Goal: Task Accomplishment & Management: Manage account settings

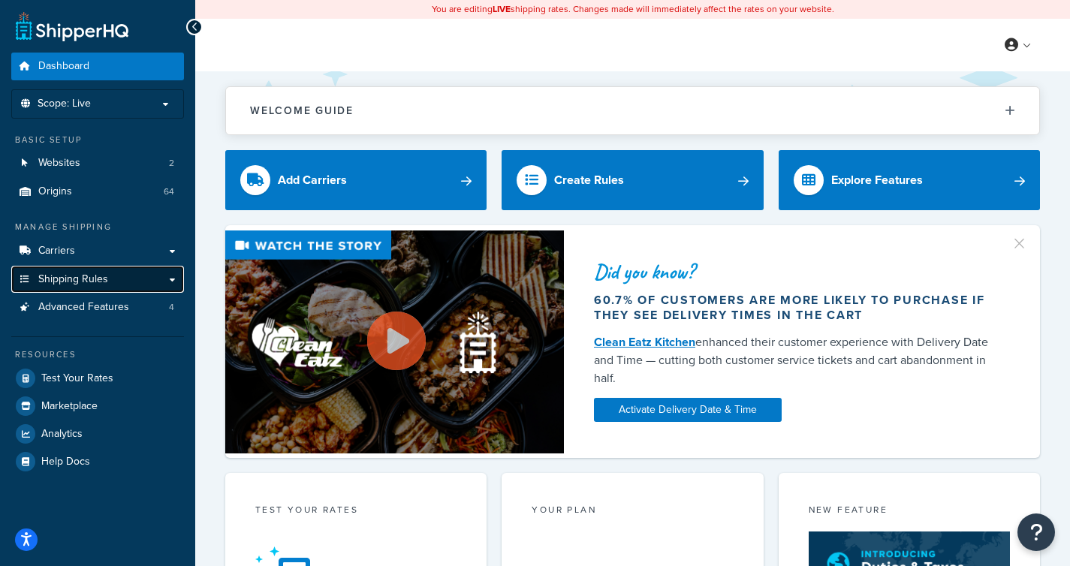
click at [71, 288] on link "Shipping Rules" at bounding box center [97, 280] width 173 height 28
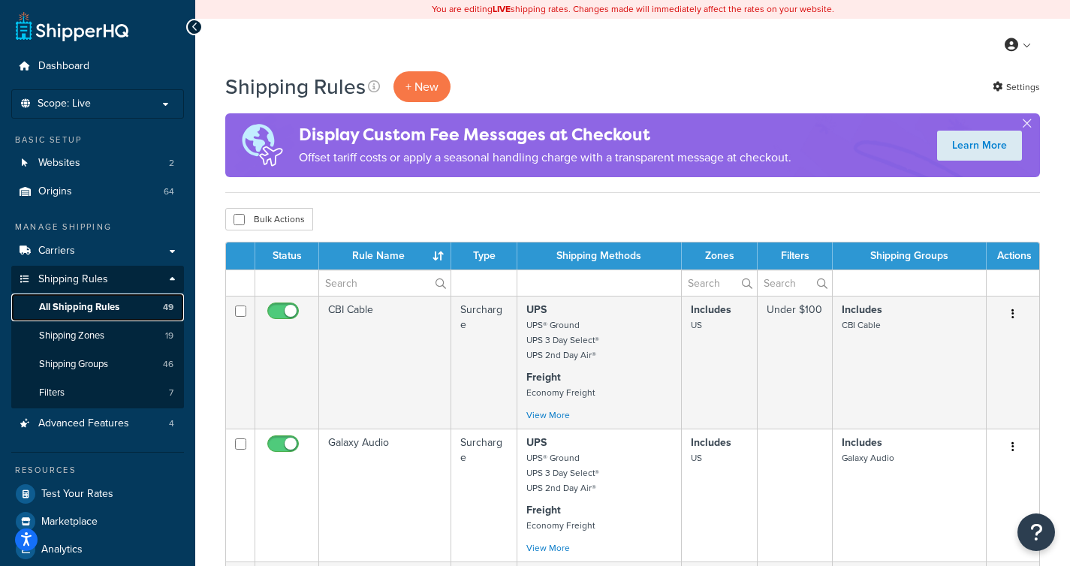
click at [113, 313] on span "All Shipping Rules" at bounding box center [79, 307] width 80 height 13
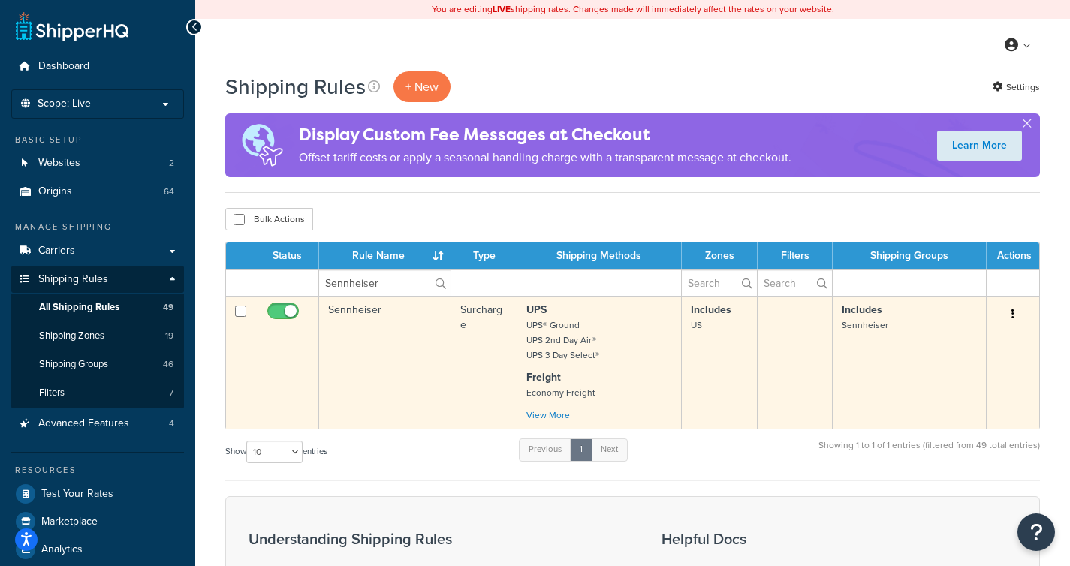
type input "Sennheiser"
click at [362, 357] on td "Sennheiser" at bounding box center [385, 362] width 132 height 133
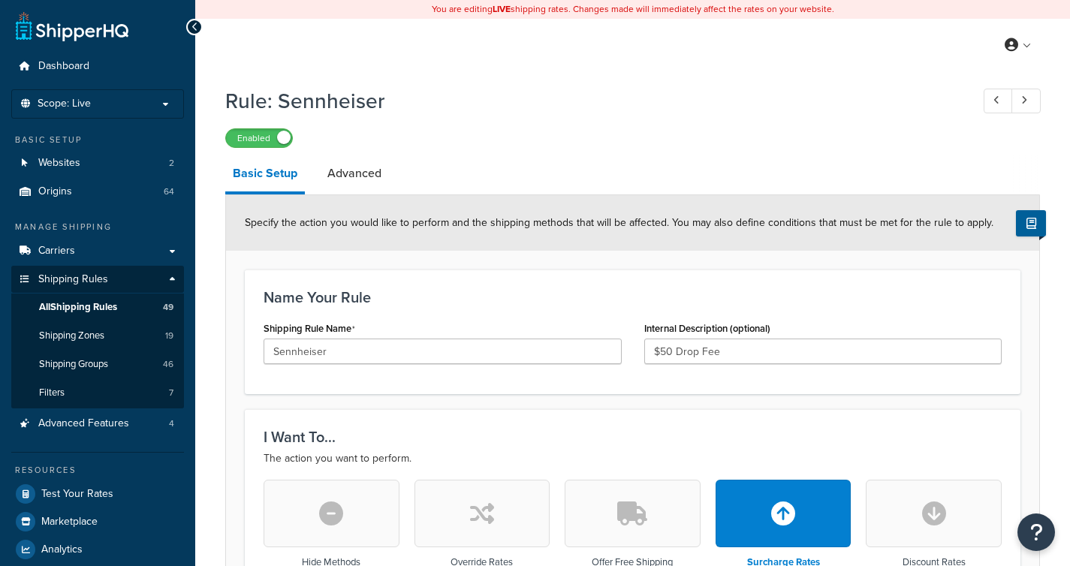
select select "SHIPPING_GROUP"
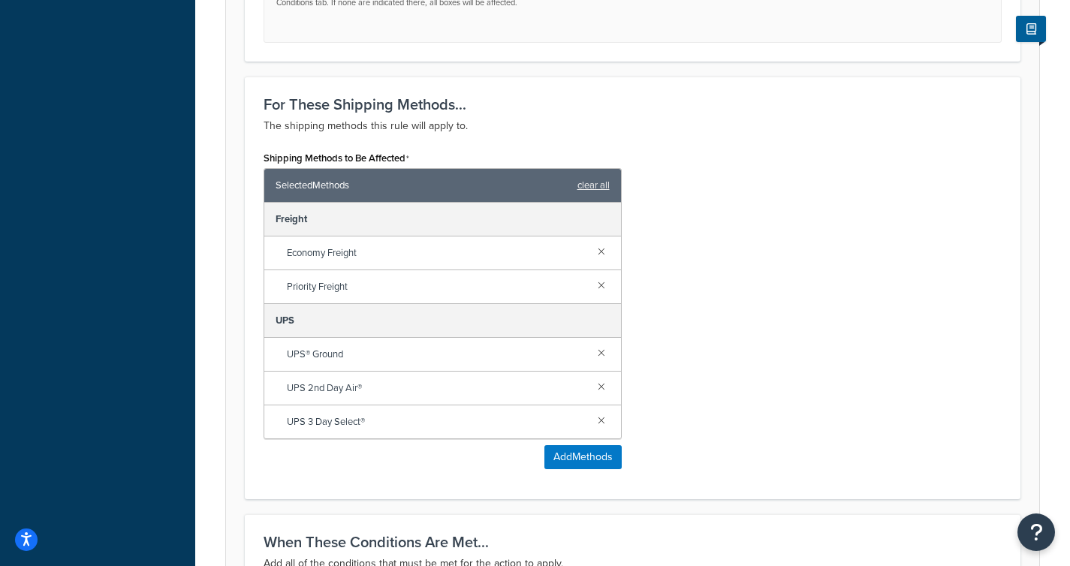
scroll to position [1013, 0]
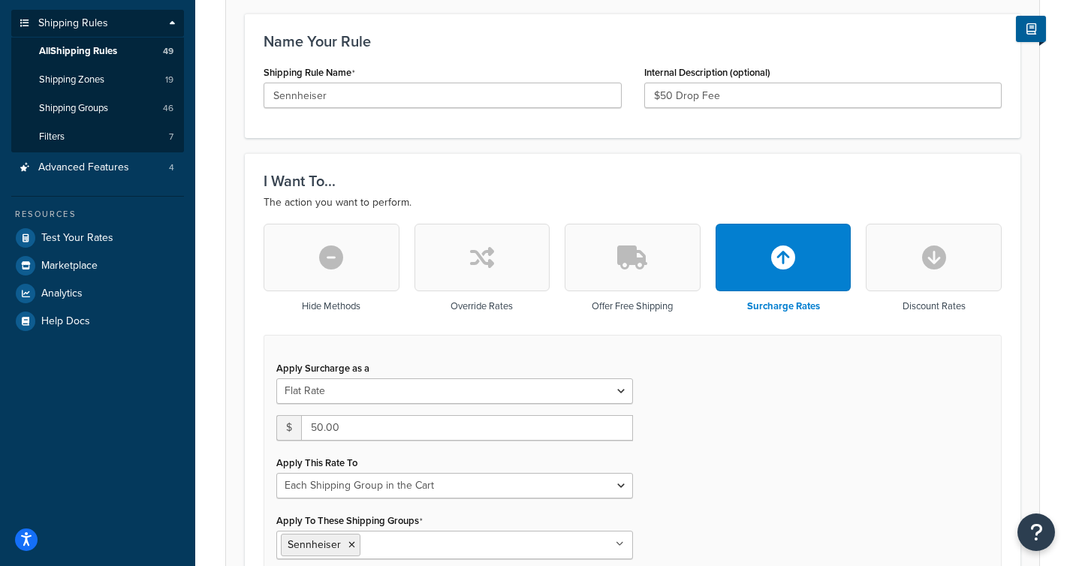
scroll to position [0, 0]
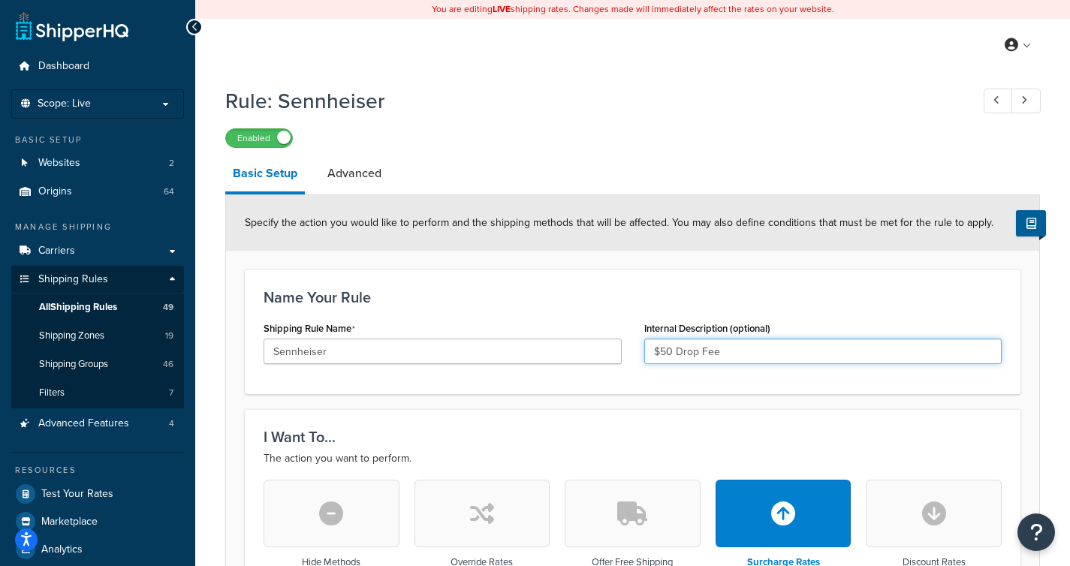
click at [738, 348] on input "$50 Drop Fee" at bounding box center [823, 352] width 358 height 26
drag, startPoint x: 674, startPoint y: 352, endPoint x: 737, endPoint y: 351, distance: 63.1
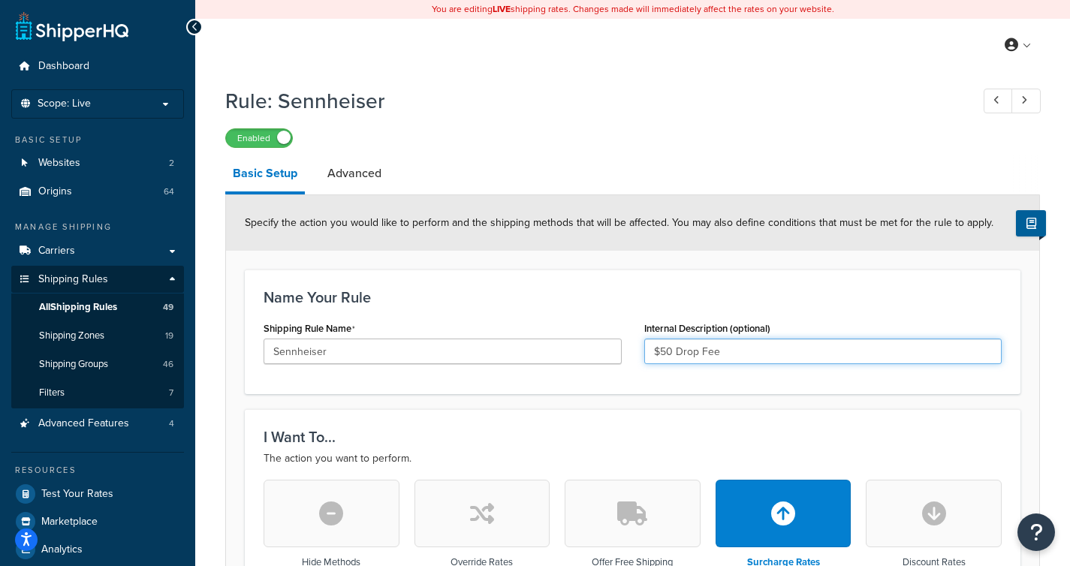
click at [737, 351] on input "$50 Drop Fee" at bounding box center [823, 352] width 358 height 26
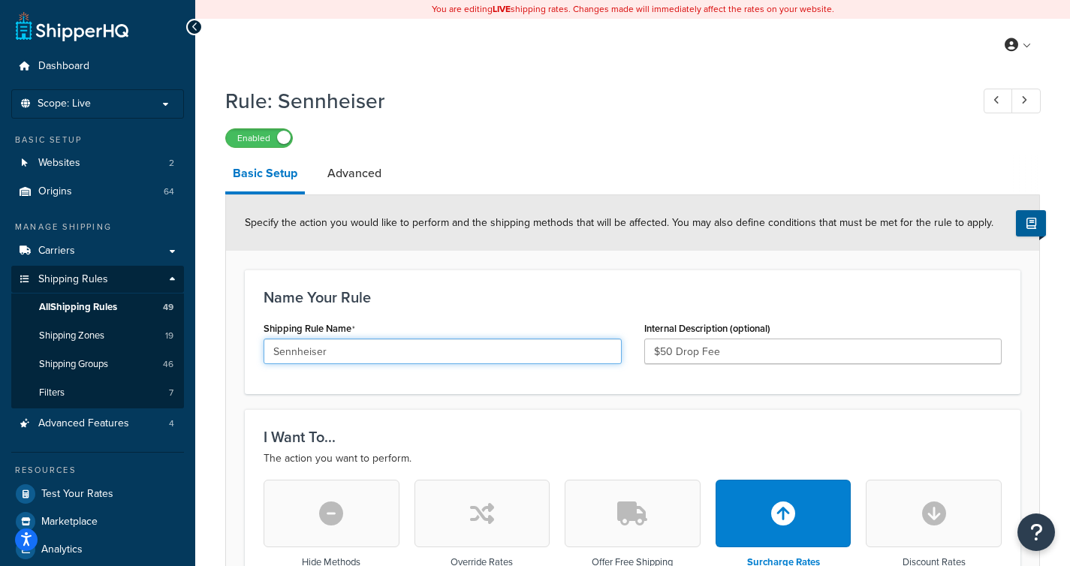
click at [505, 348] on input "Sennheiser" at bounding box center [443, 352] width 358 height 26
paste input "Drop Fee"
click at [333, 348] on input "Sennheiser -Drop Fee" at bounding box center [443, 352] width 358 height 26
drag, startPoint x: 408, startPoint y: 349, endPoint x: 221, endPoint y: 345, distance: 187.8
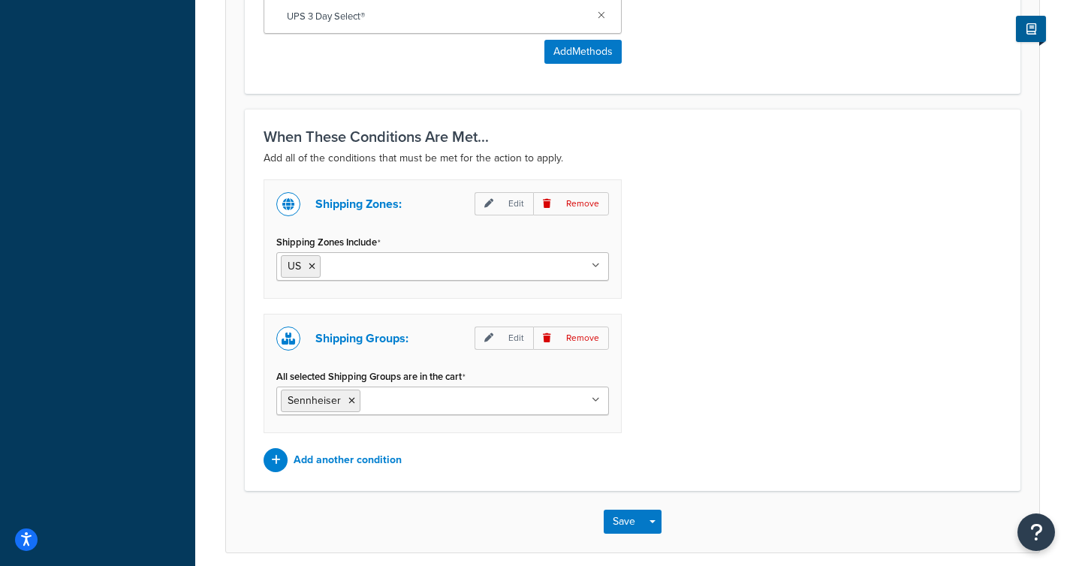
scroll to position [1315, 0]
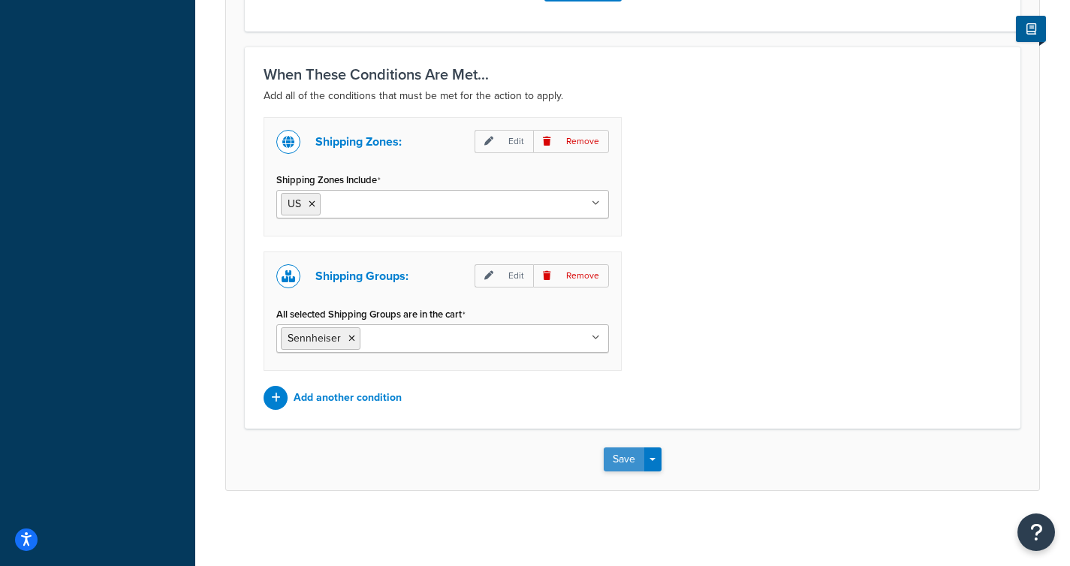
type input "Sennheiser - Drop Fee"
click at [609, 457] on button "Save" at bounding box center [624, 460] width 41 height 24
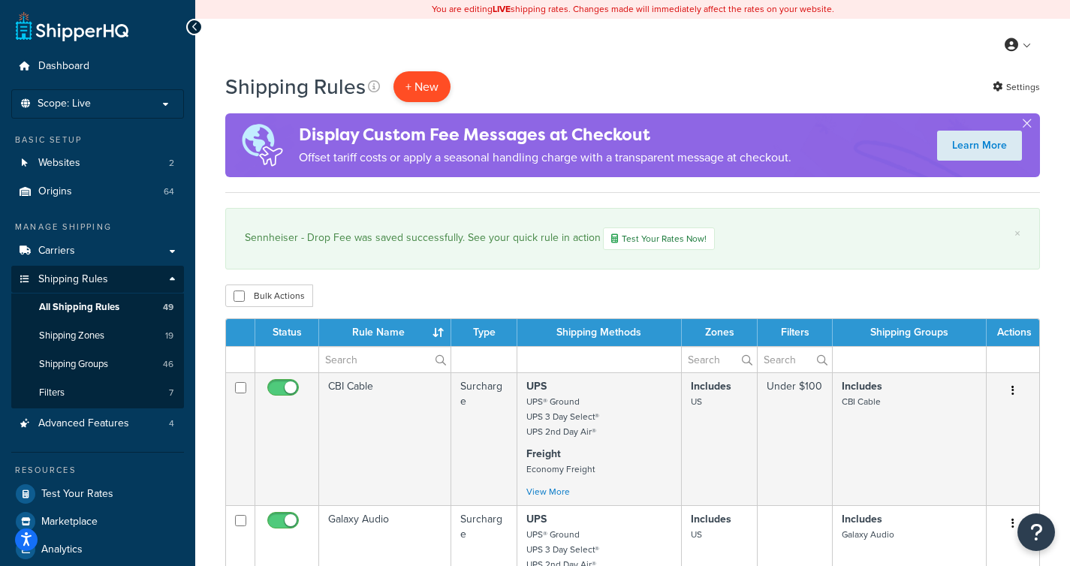
click at [427, 95] on p "+ New" at bounding box center [421, 86] width 57 height 31
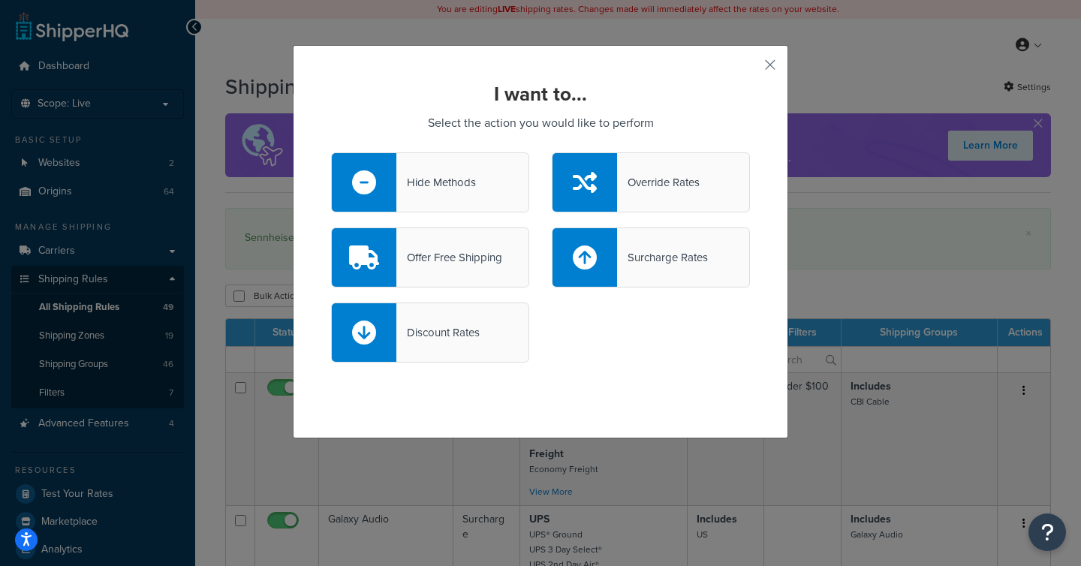
click at [653, 257] on div "Surcharge Rates" at bounding box center [662, 257] width 91 height 21
click at [0, 0] on input "Surcharge Rates" at bounding box center [0, 0] width 0 height 0
select select "CART"
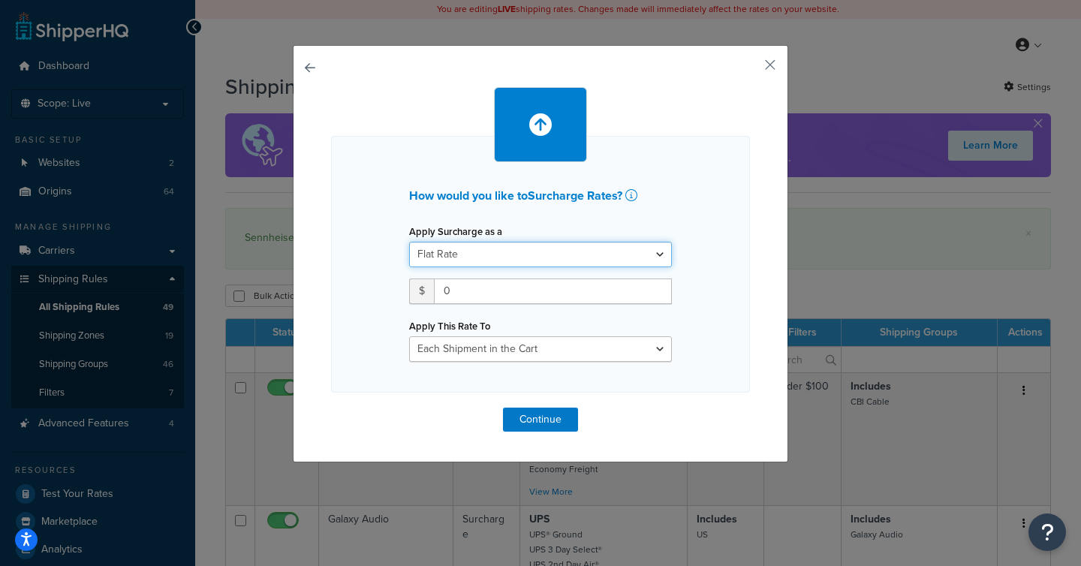
click at [604, 258] on select "Flat Rate Percentage Flat Rate & Percentage" at bounding box center [540, 255] width 263 height 26
click at [409, 242] on select "Flat Rate Percentage Flat Rate & Percentage" at bounding box center [540, 255] width 263 height 26
click at [585, 285] on input "0" at bounding box center [553, 292] width 238 height 26
type input "10"
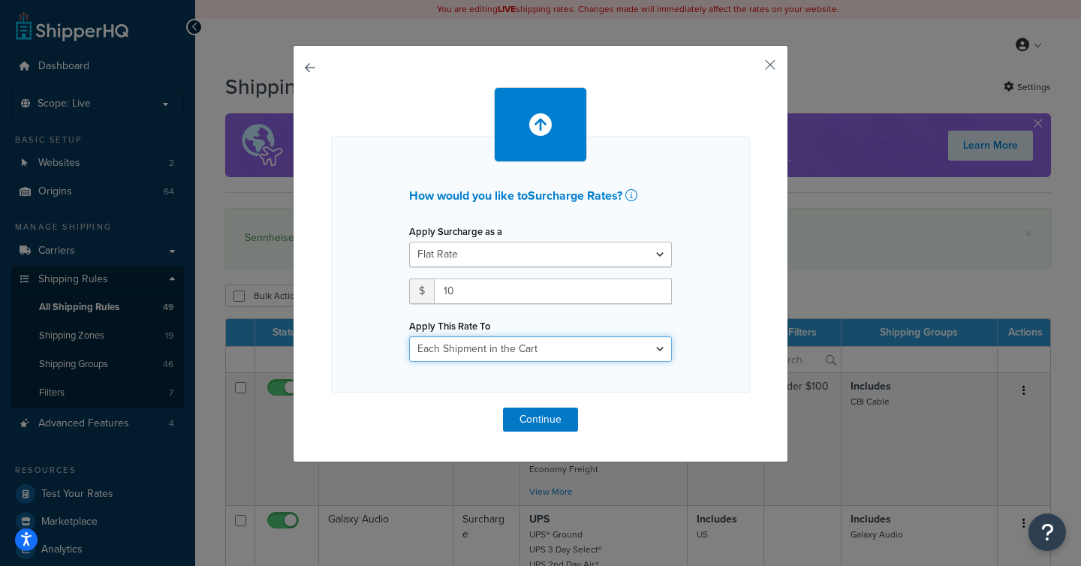
click at [566, 352] on select "Entire Cart Each Shipment in the Cart Each Origin in the Cart Each Shipping Gro…" at bounding box center [540, 349] width 263 height 26
select select "SHIPPING_GROUP"
click at [409, 336] on select "Entire Cart Each Shipment in the Cart Each Origin in the Cart Each Shipping Gro…" at bounding box center [540, 349] width 263 height 26
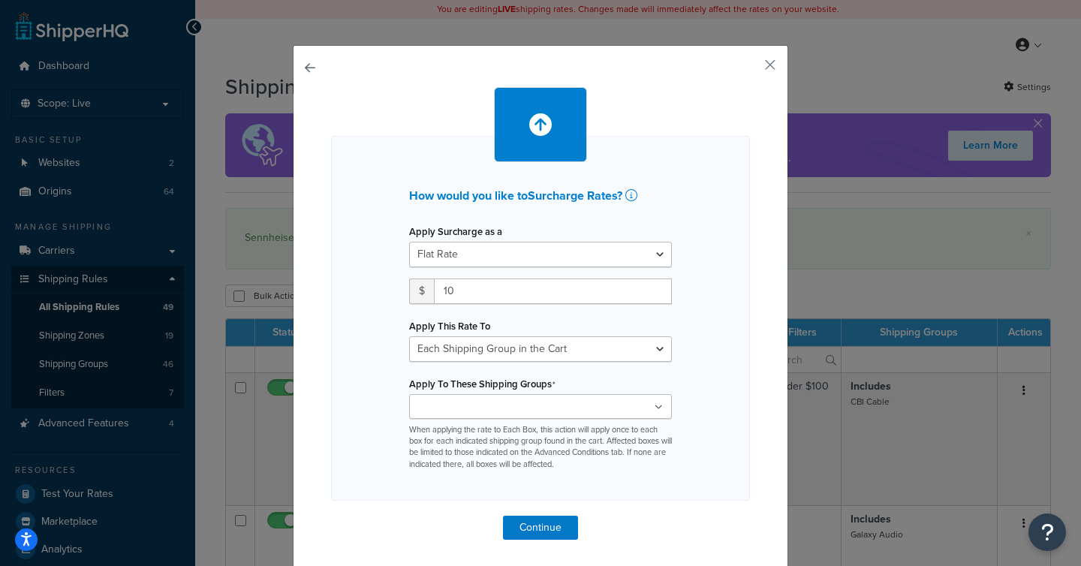
click at [574, 400] on ul at bounding box center [540, 406] width 263 height 25
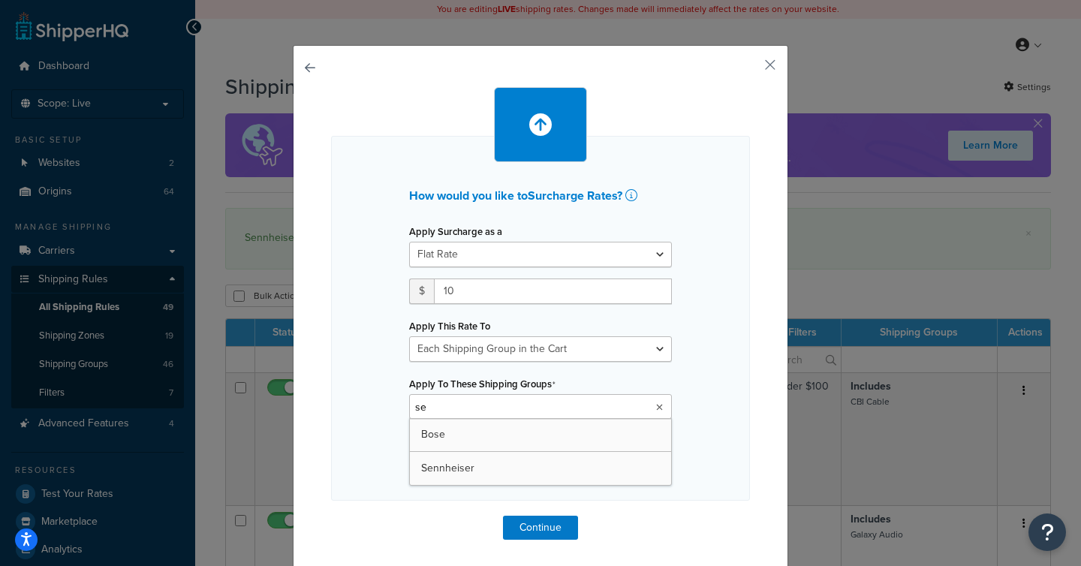
type input "sen"
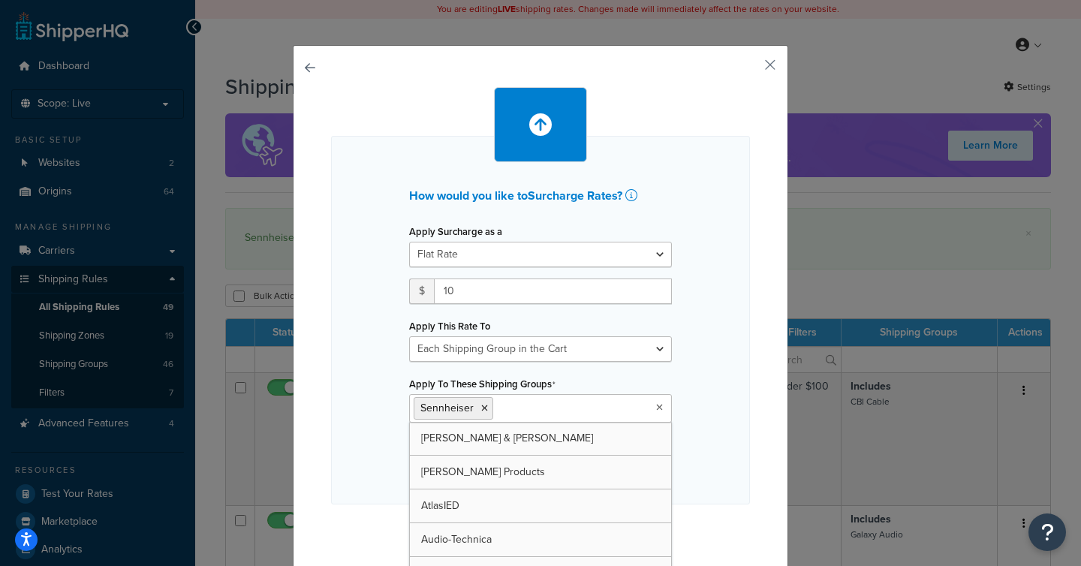
click at [704, 371] on div "How would you like to Surcharge Rates ? Apply Surcharge as a Flat Rate Percenta…" at bounding box center [540, 320] width 419 height 369
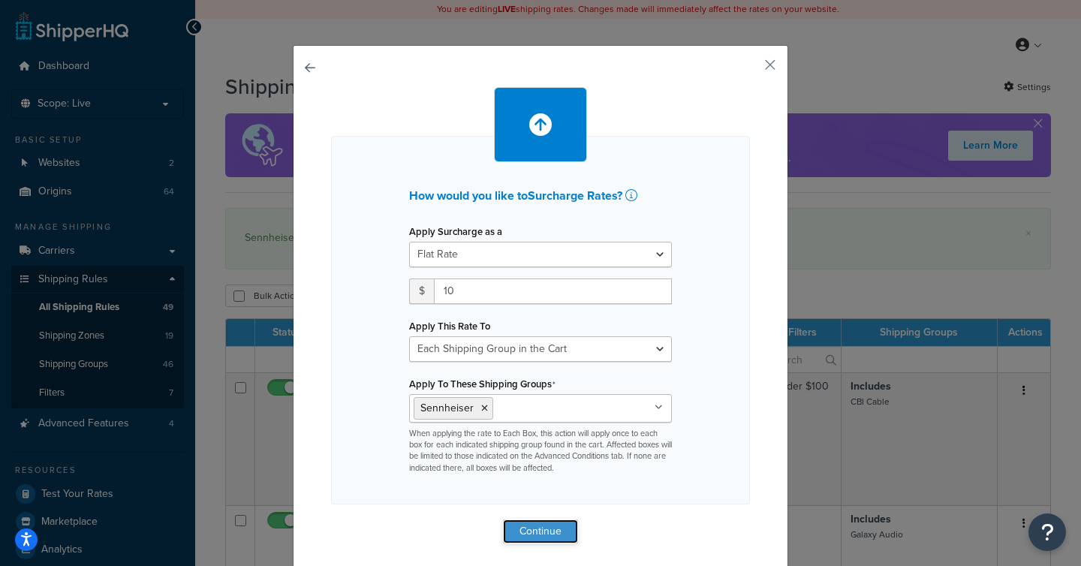
click at [547, 531] on button "Continue" at bounding box center [540, 532] width 75 height 24
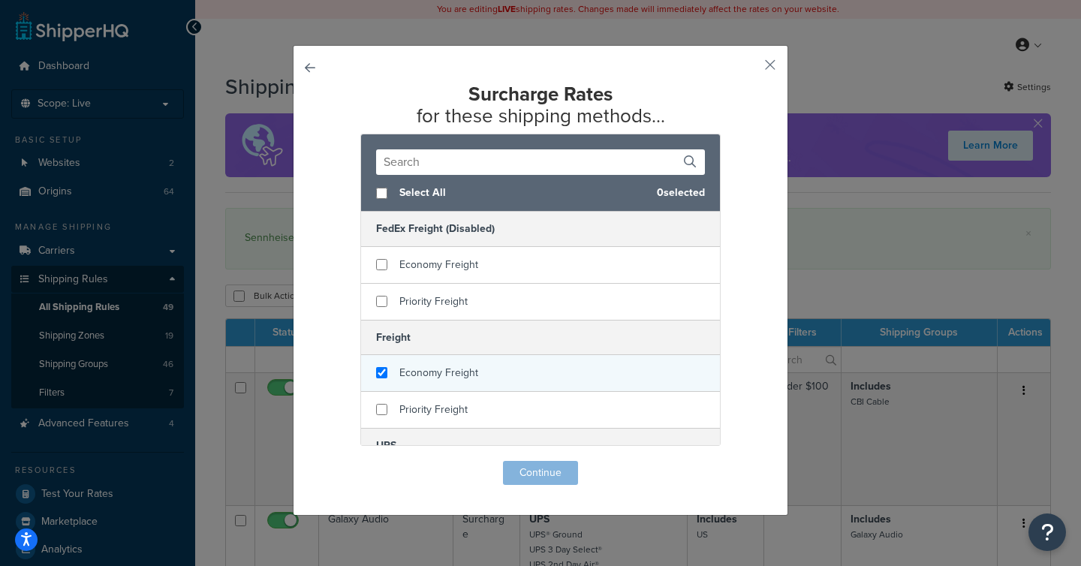
checkbox input "true"
click at [470, 368] on span "Economy Freight" at bounding box center [438, 373] width 79 height 16
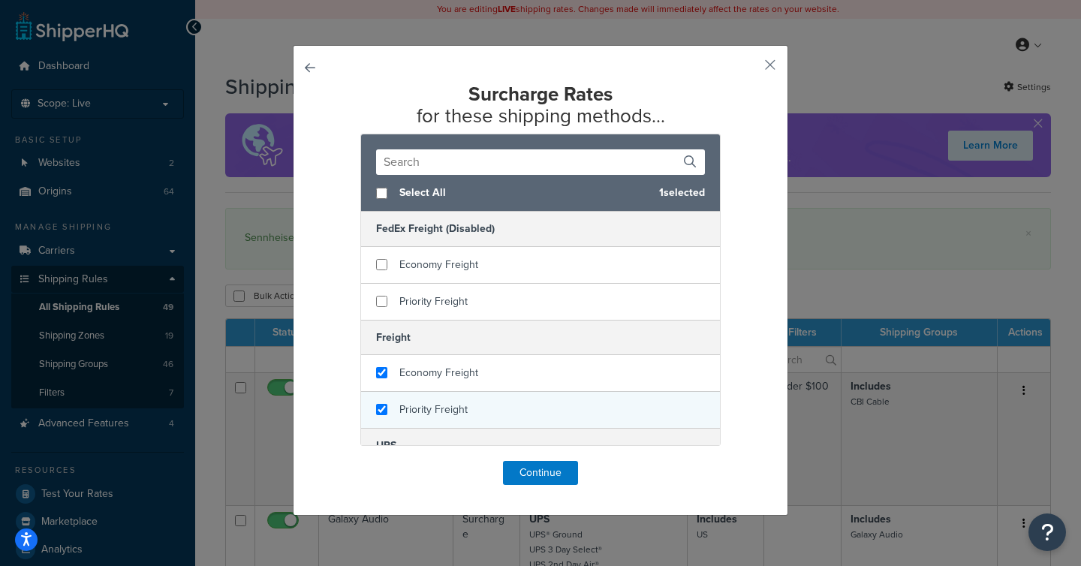
checkbox input "true"
click at [465, 392] on div "Priority Freight" at bounding box center [540, 410] width 359 height 36
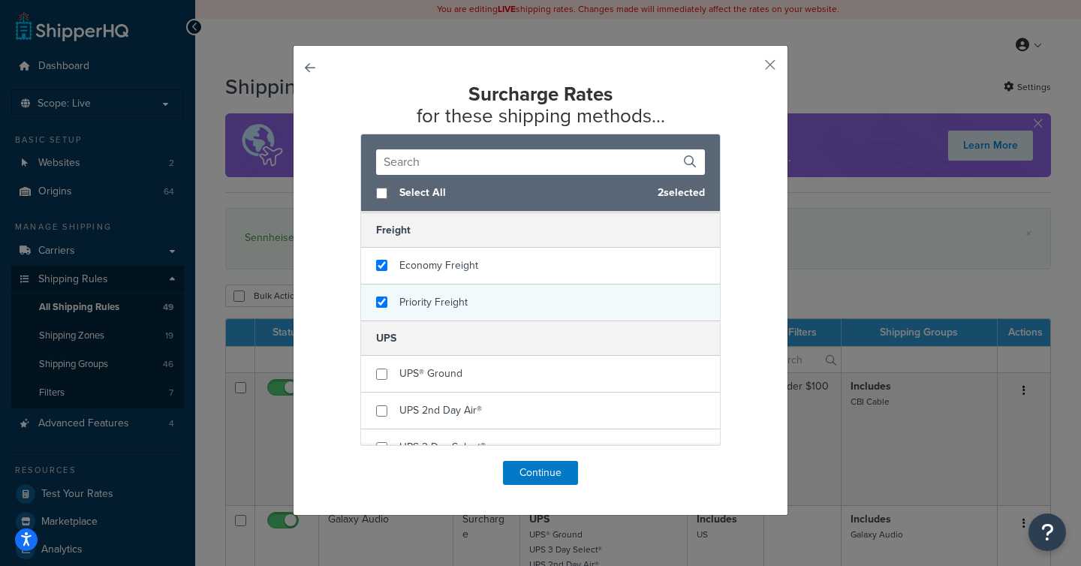
scroll to position [128, 0]
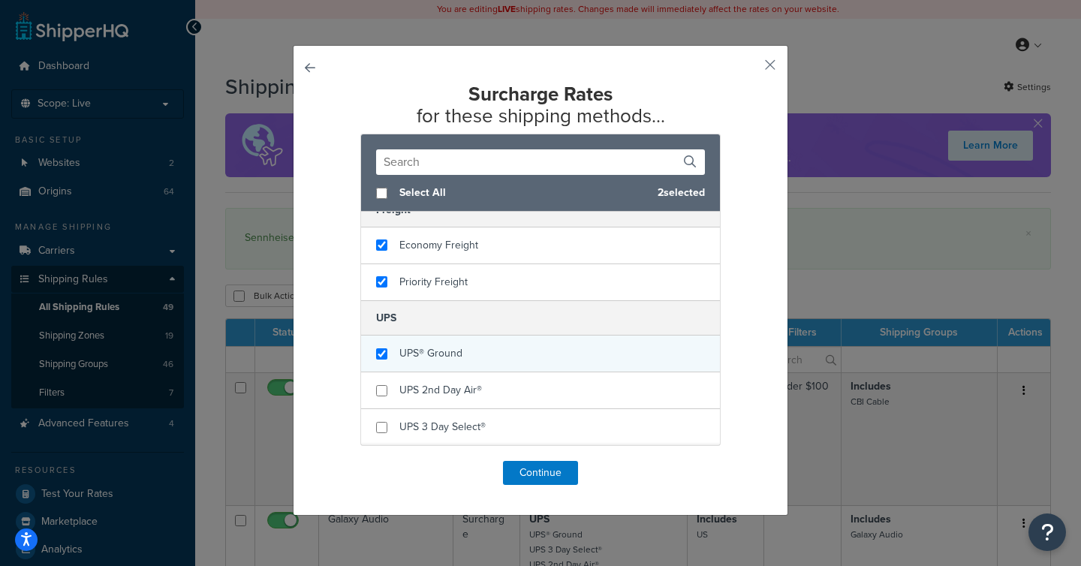
checkbox input "true"
click at [478, 369] on div "UPS® Ground" at bounding box center [540, 354] width 359 height 37
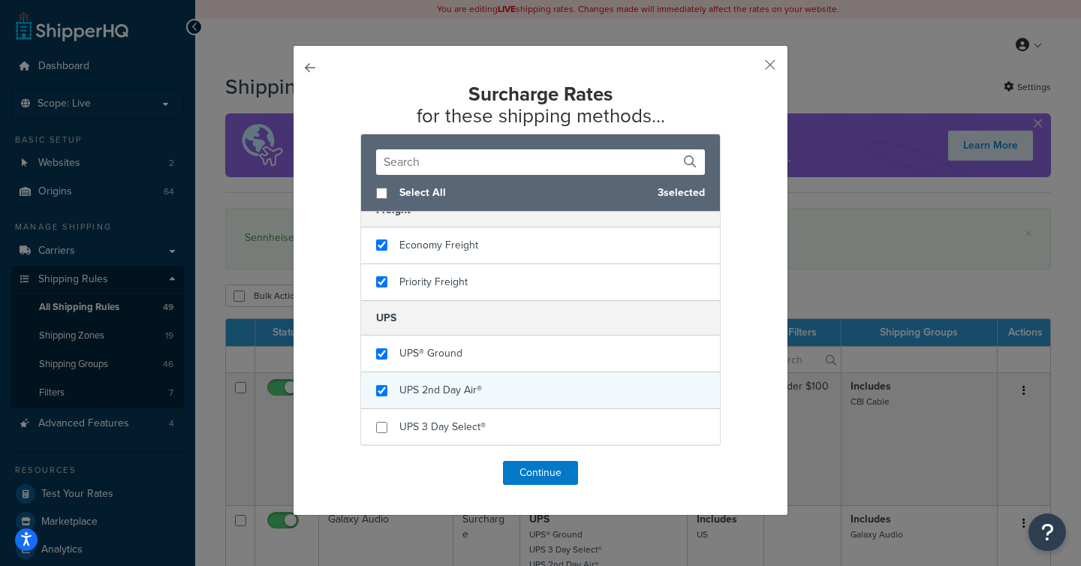
checkbox input "true"
click at [478, 395] on div "UPS 2nd Day Air®" at bounding box center [540, 390] width 359 height 37
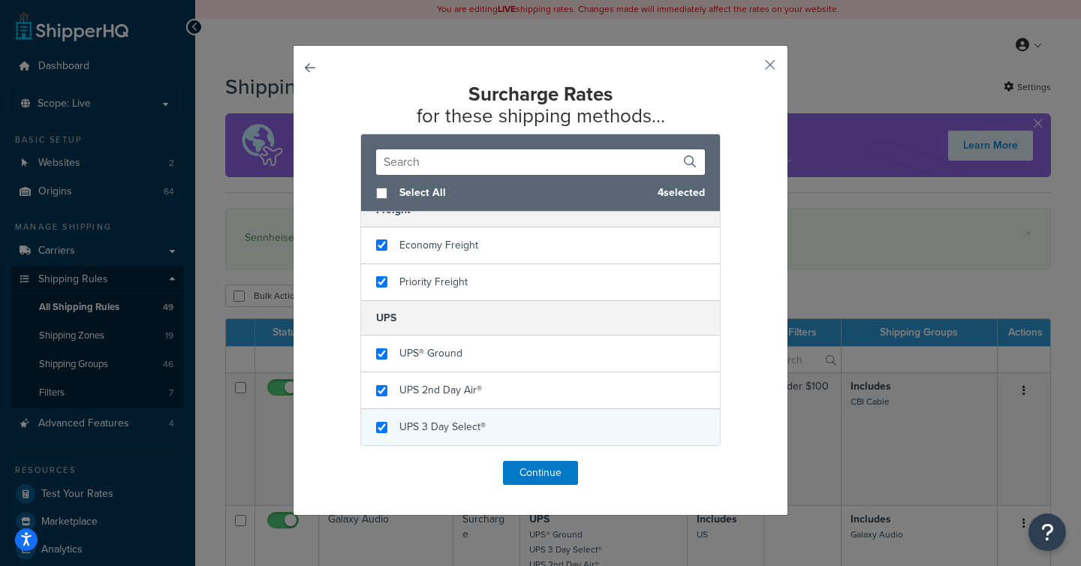
checkbox input "true"
click at [477, 417] on div "UPS 3 Day Select®" at bounding box center [442, 427] width 86 height 21
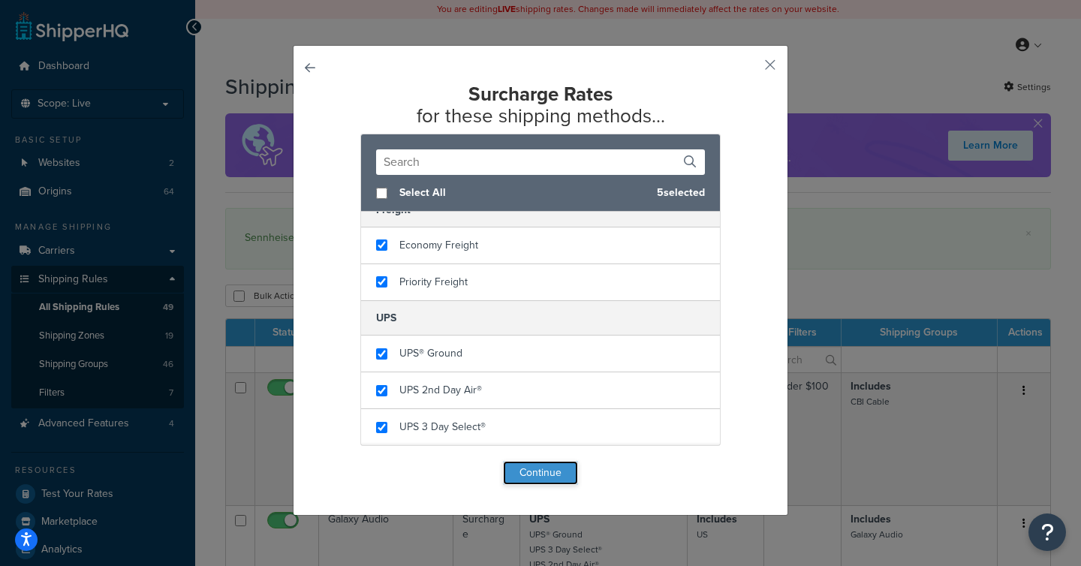
click at [523, 469] on button "Continue" at bounding box center [540, 473] width 75 height 24
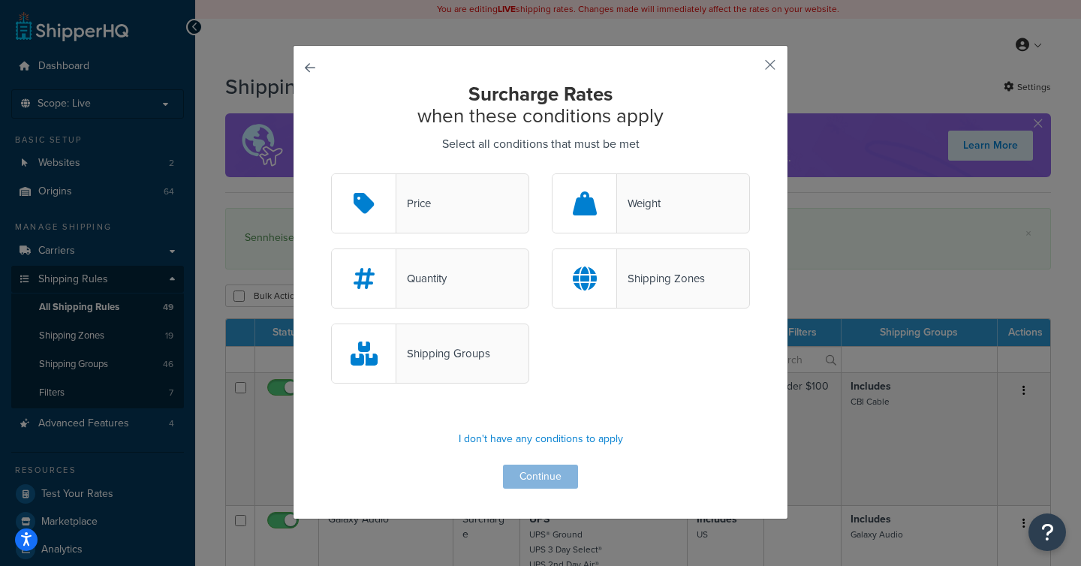
click at [447, 195] on div "Price" at bounding box center [430, 203] width 198 height 60
click at [0, 0] on input "Price" at bounding box center [0, 0] width 0 height 0
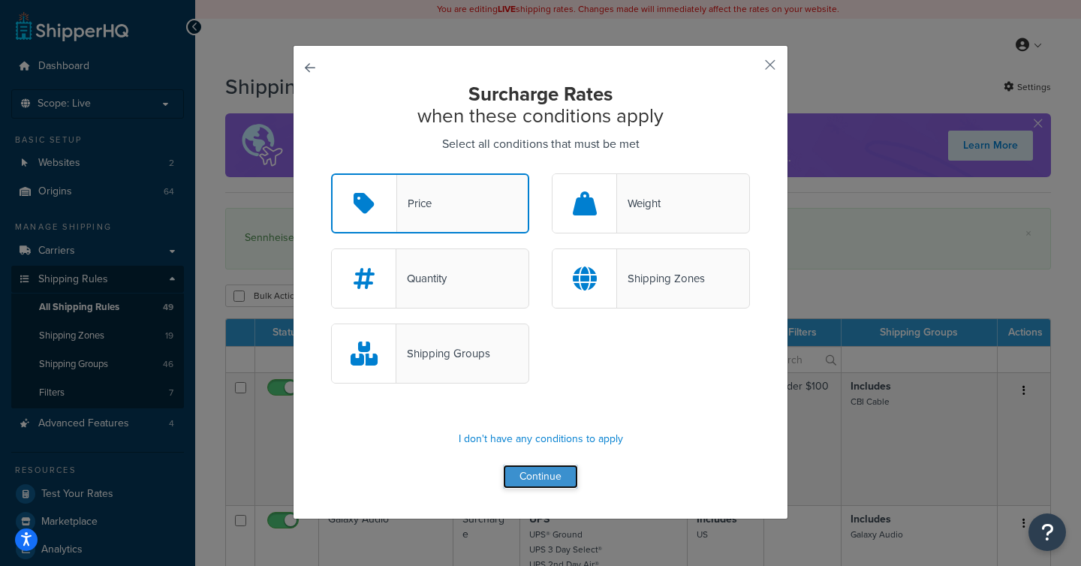
click at [560, 477] on button "Continue" at bounding box center [540, 477] width 75 height 24
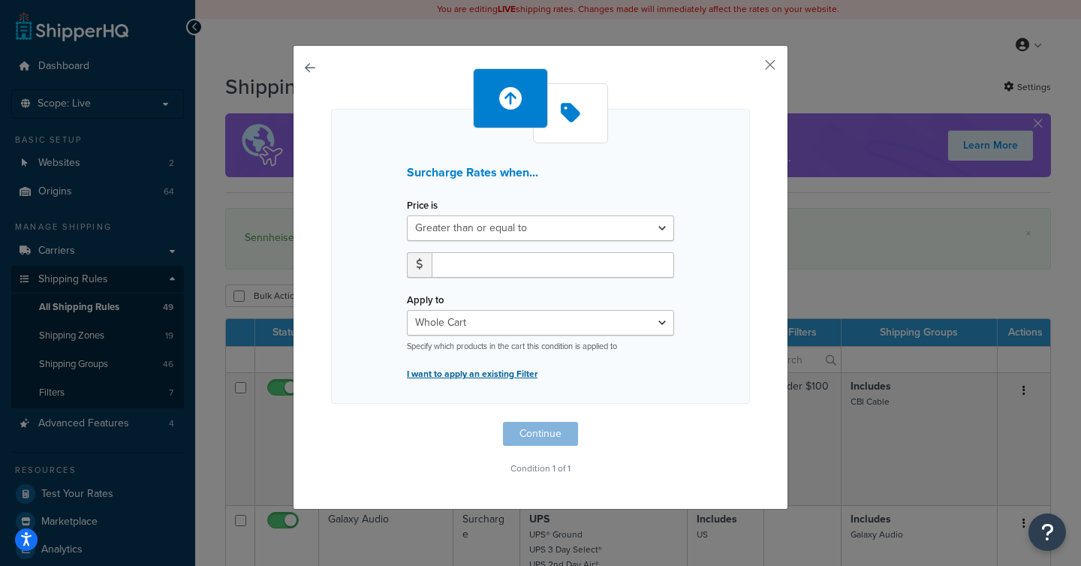
click at [515, 377] on p "I want to apply an existing Filter" at bounding box center [540, 373] width 267 height 21
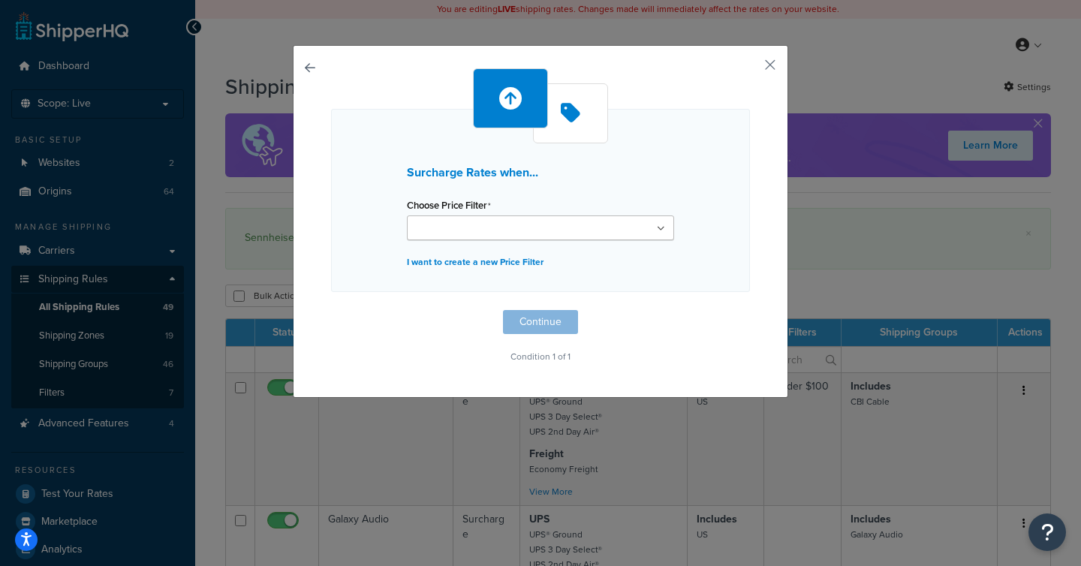
click at [569, 232] on ul at bounding box center [540, 228] width 267 height 25
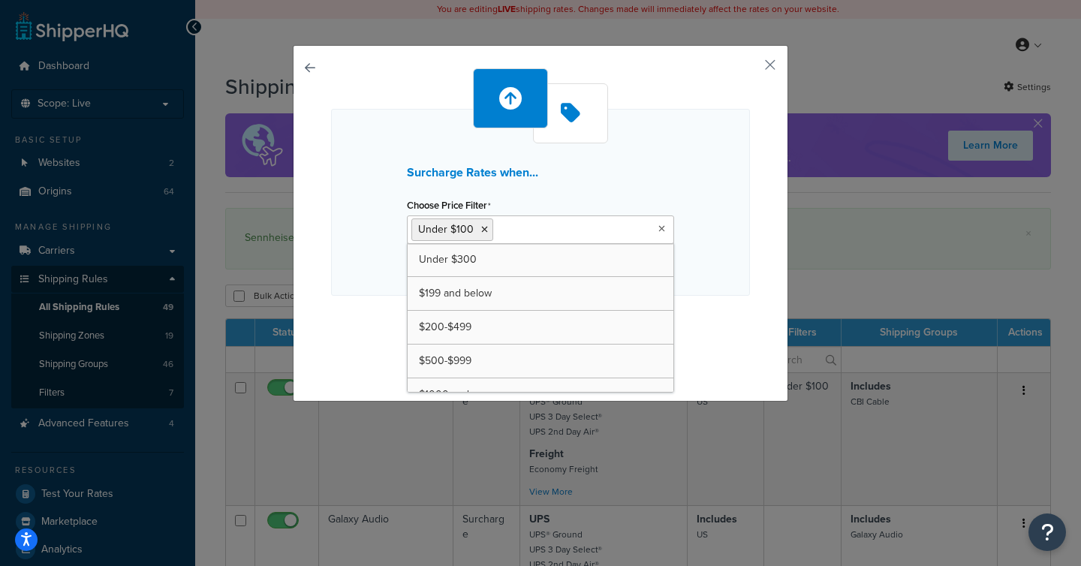
click at [369, 315] on div "Surcharge Rates when... Choose Price Filter Under $100 Under $300 $199 and belo…" at bounding box center [540, 219] width 419 height 303
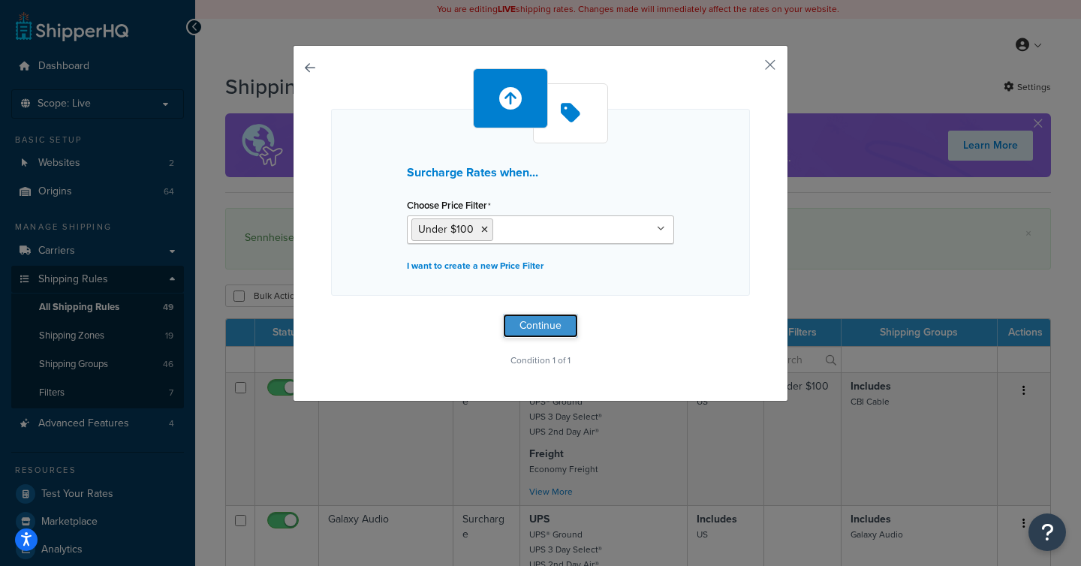
click at [520, 330] on button "Continue" at bounding box center [540, 326] width 75 height 24
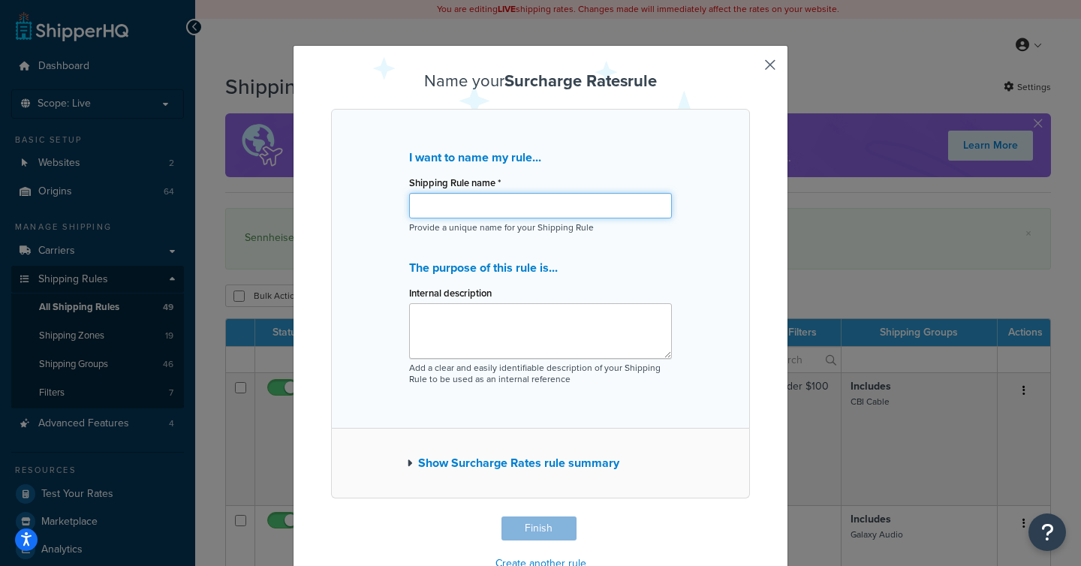
click at [508, 204] on input "Shipping Rule name *" at bounding box center [540, 206] width 263 height 26
paste input "Sennheiser - Fee Under $100"
type input "Sennheiser - Fee Under $100"
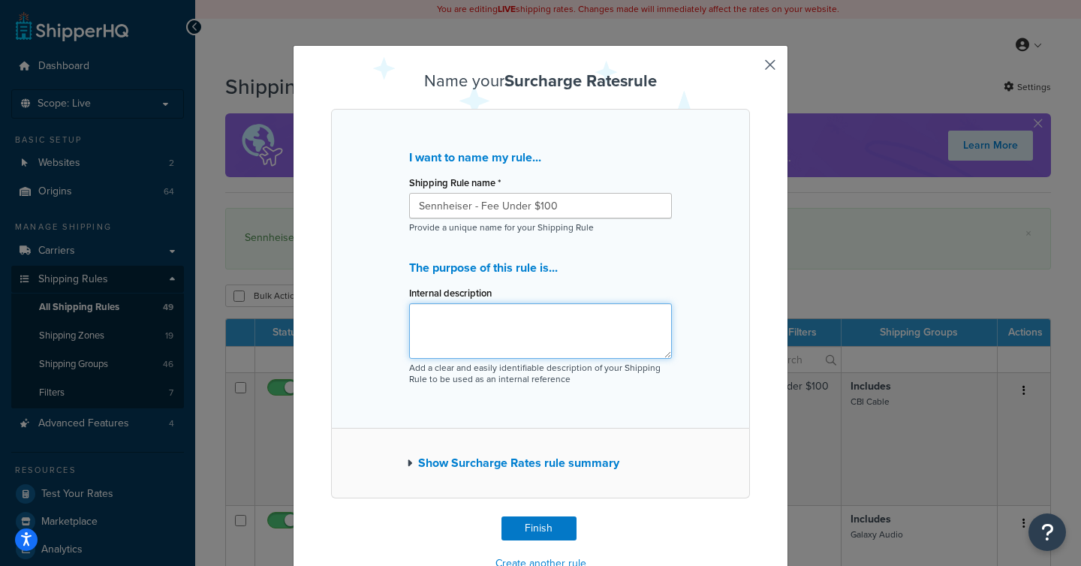
click at [536, 325] on textarea "Internal description" at bounding box center [540, 331] width 263 height 56
paste textarea "$10 for orders under $100"
type textarea "$10 for orders under $100"
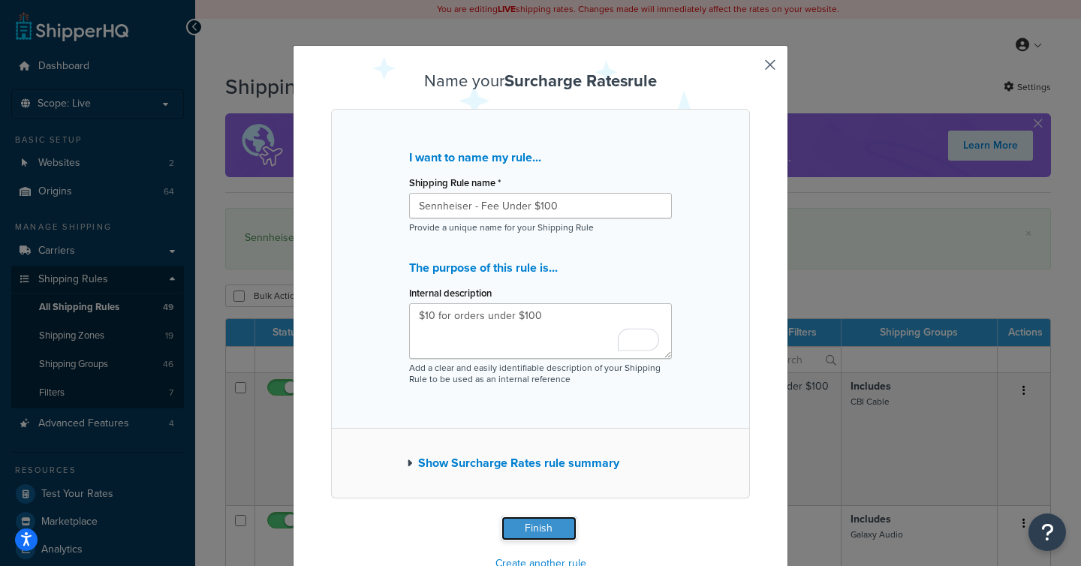
click at [535, 517] on button "Finish" at bounding box center [539, 529] width 75 height 24
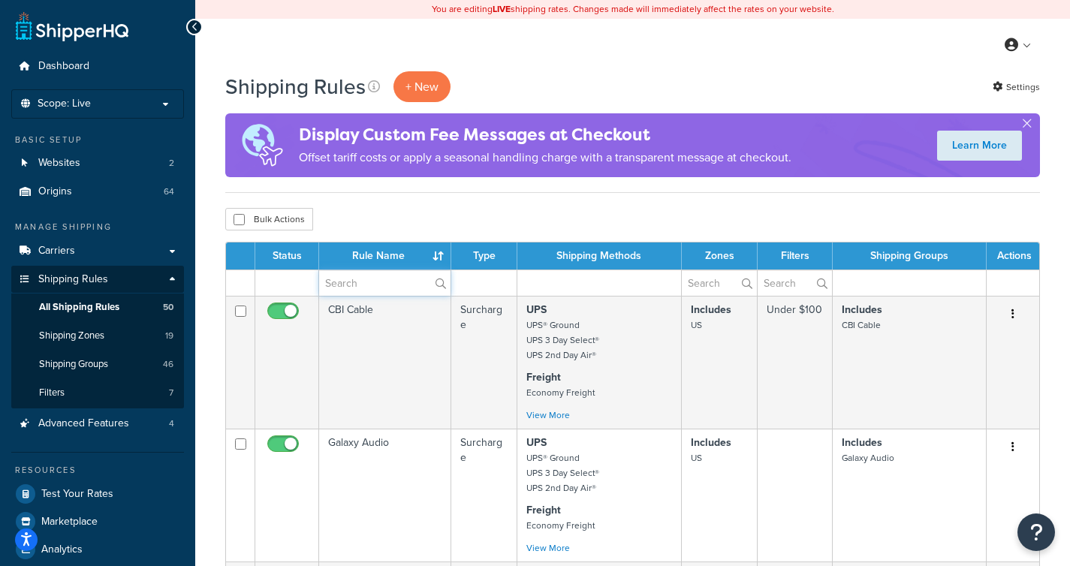
click at [338, 277] on input "text" at bounding box center [384, 283] width 131 height 26
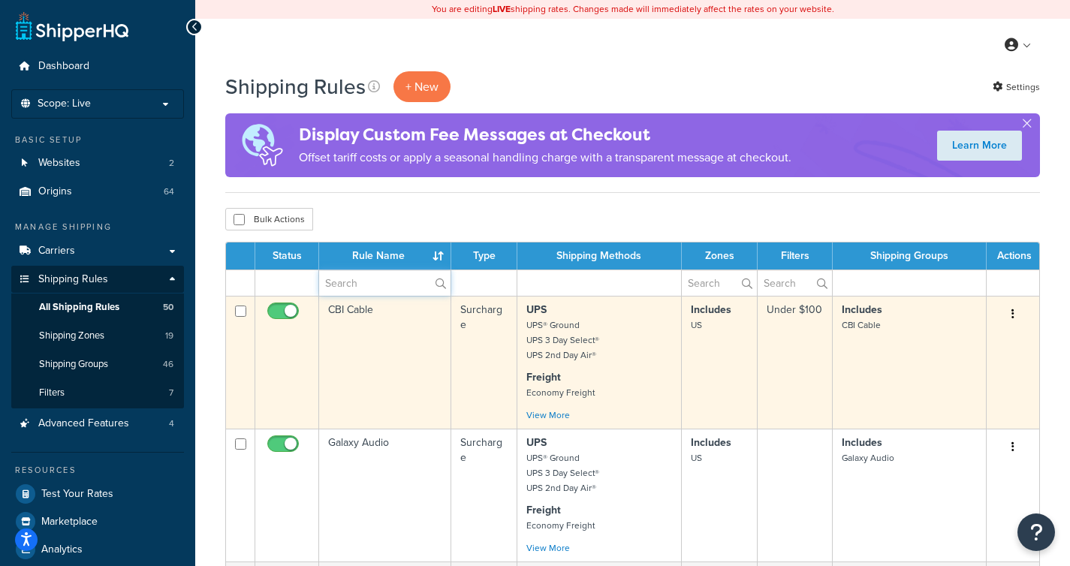
type input "Sennheiser"
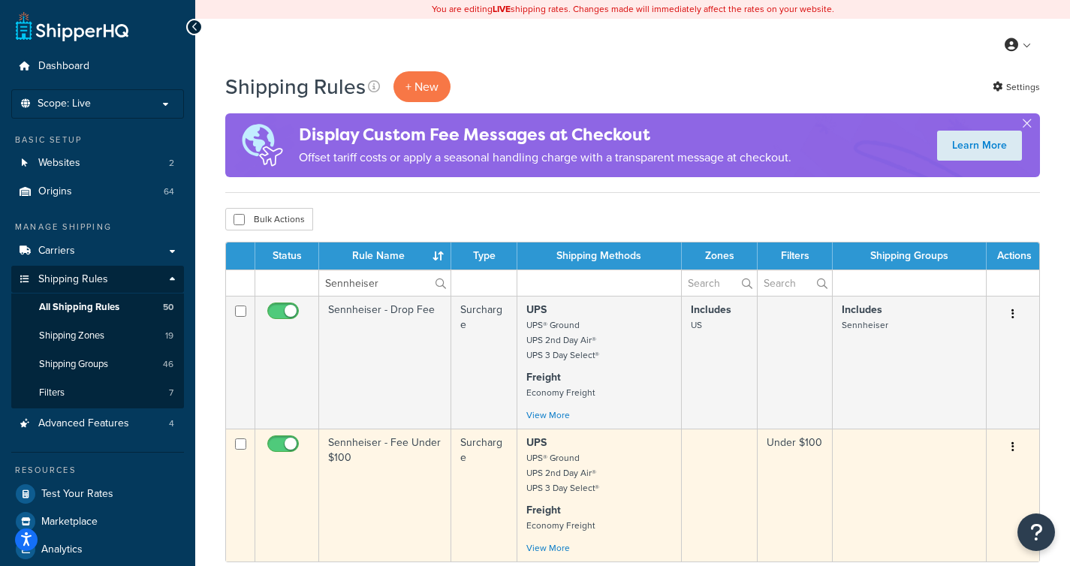
click at [366, 502] on td "Sennheiser - Fee Under $100" at bounding box center [385, 495] width 132 height 133
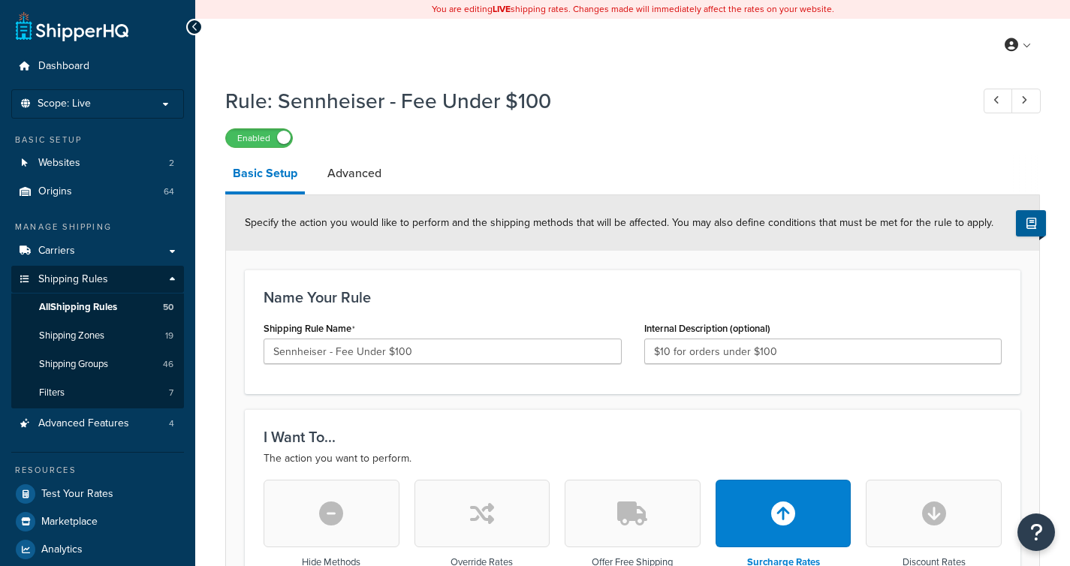
select select "SHIPPING_GROUP"
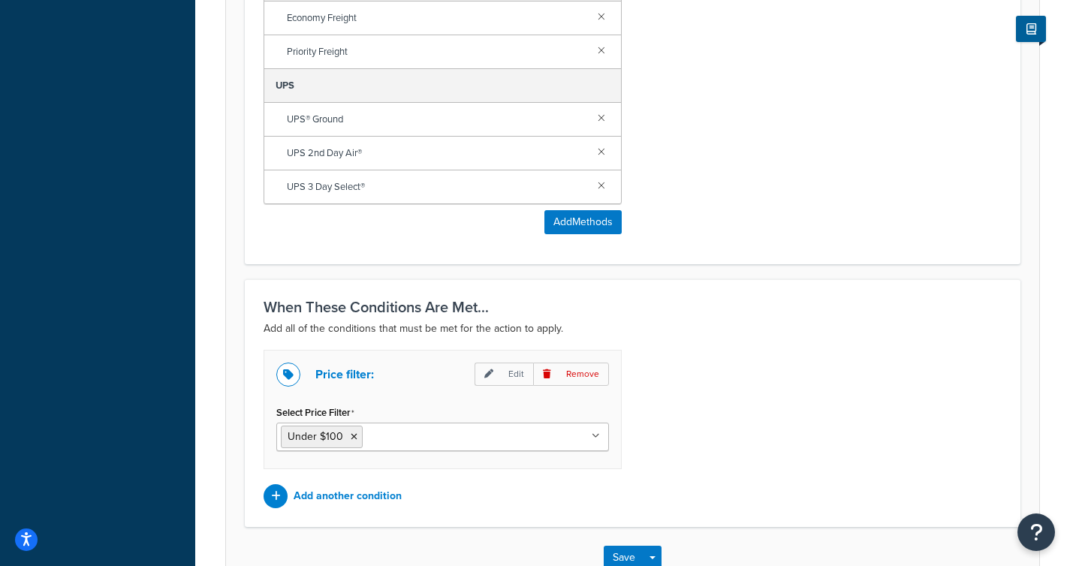
scroll to position [1172, 0]
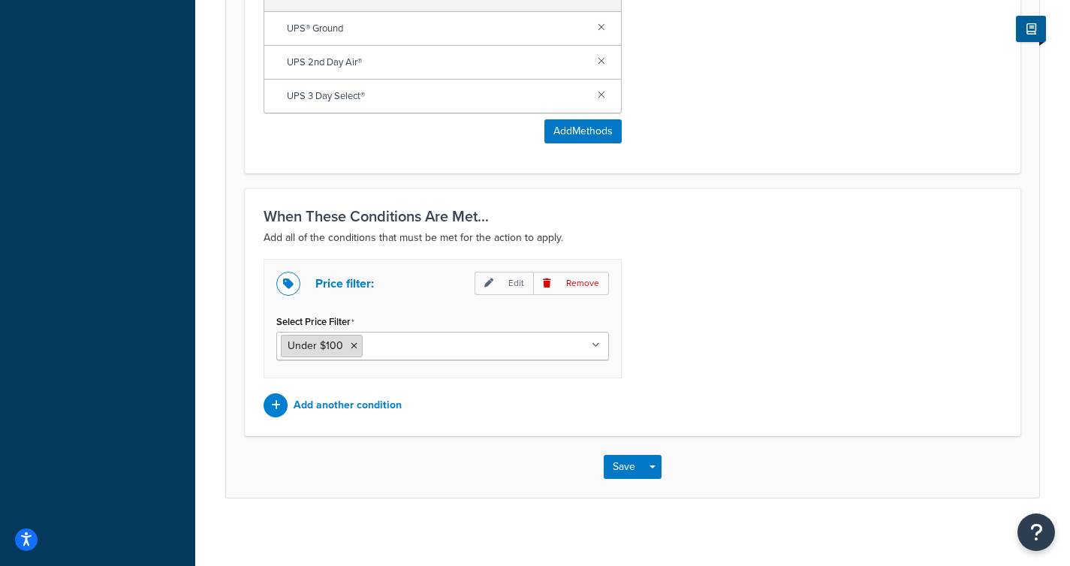
click at [322, 351] on span "Under $100" at bounding box center [316, 346] width 56 height 16
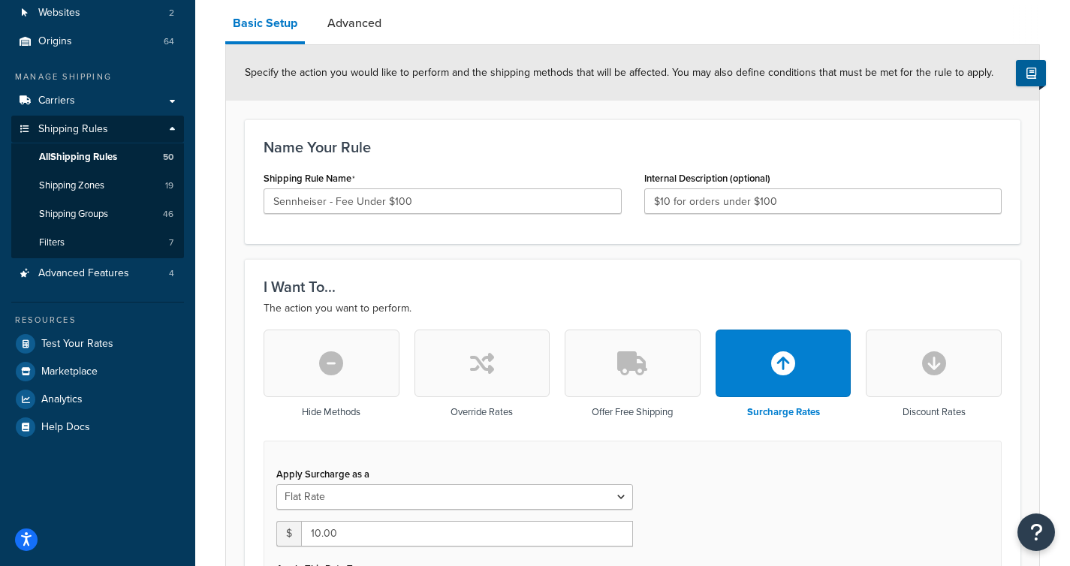
scroll to position [77, 0]
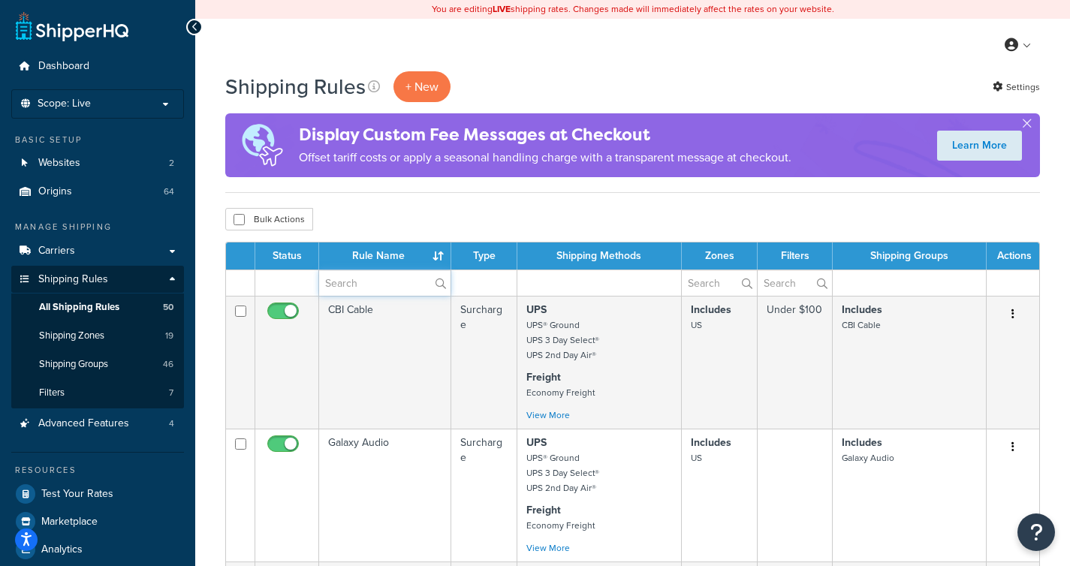
click at [372, 295] on input "text" at bounding box center [384, 283] width 131 height 26
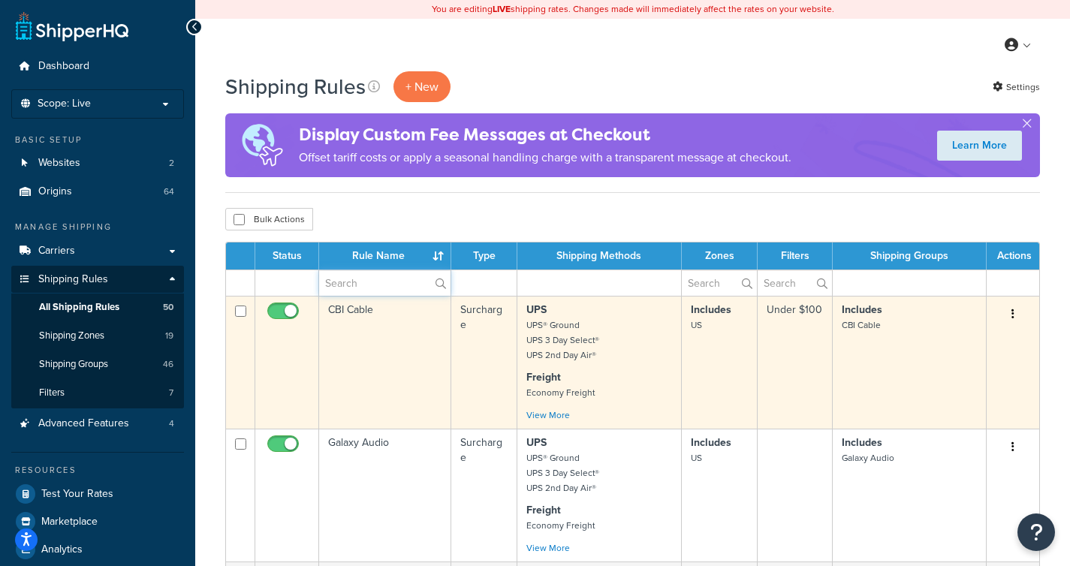
type input "Sennheiser"
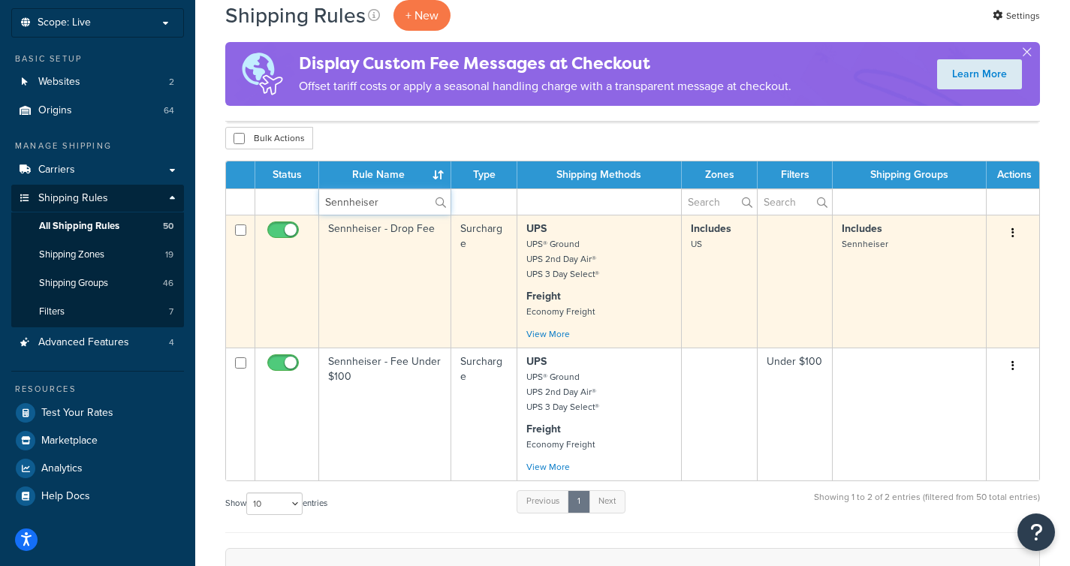
scroll to position [82, 0]
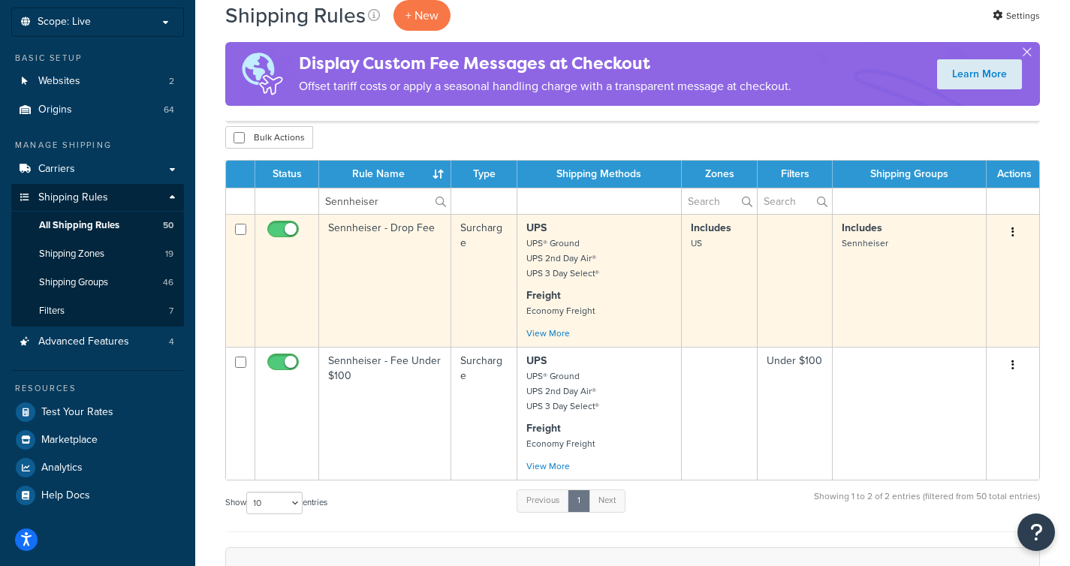
click at [822, 271] on td at bounding box center [795, 280] width 75 height 133
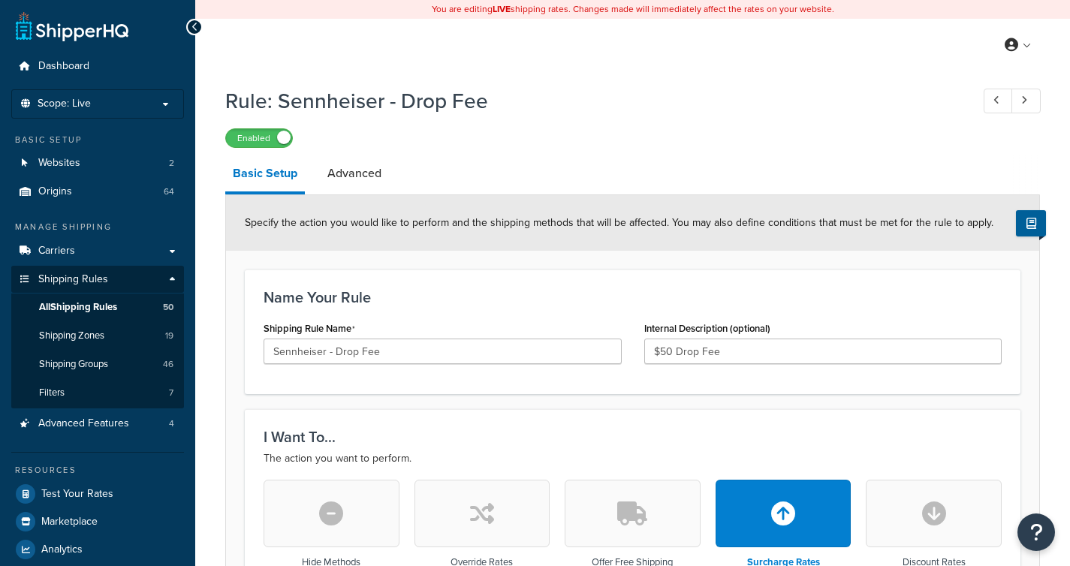
select select "SHIPPING_GROUP"
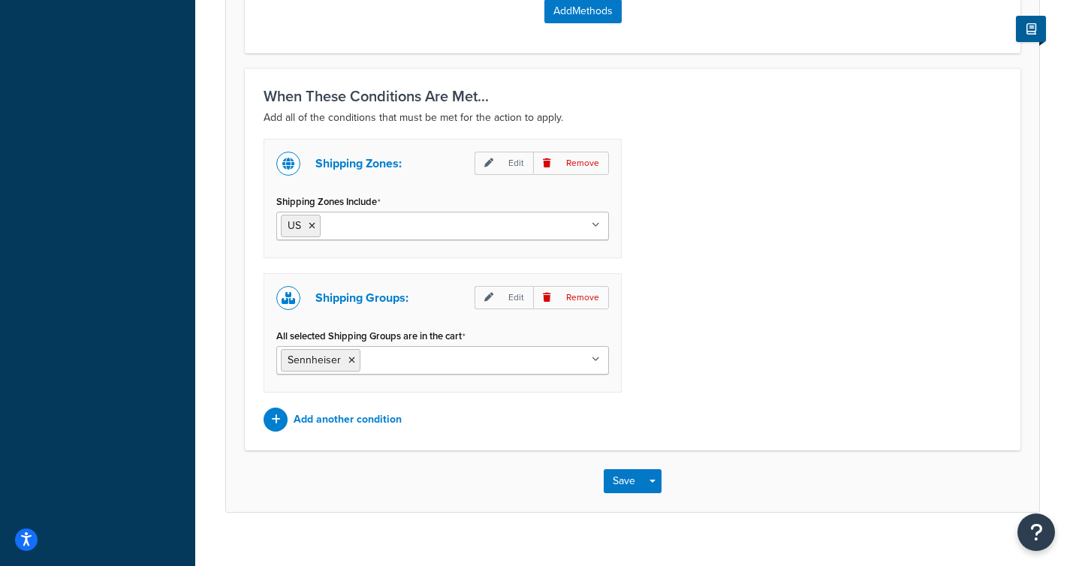
scroll to position [1315, 0]
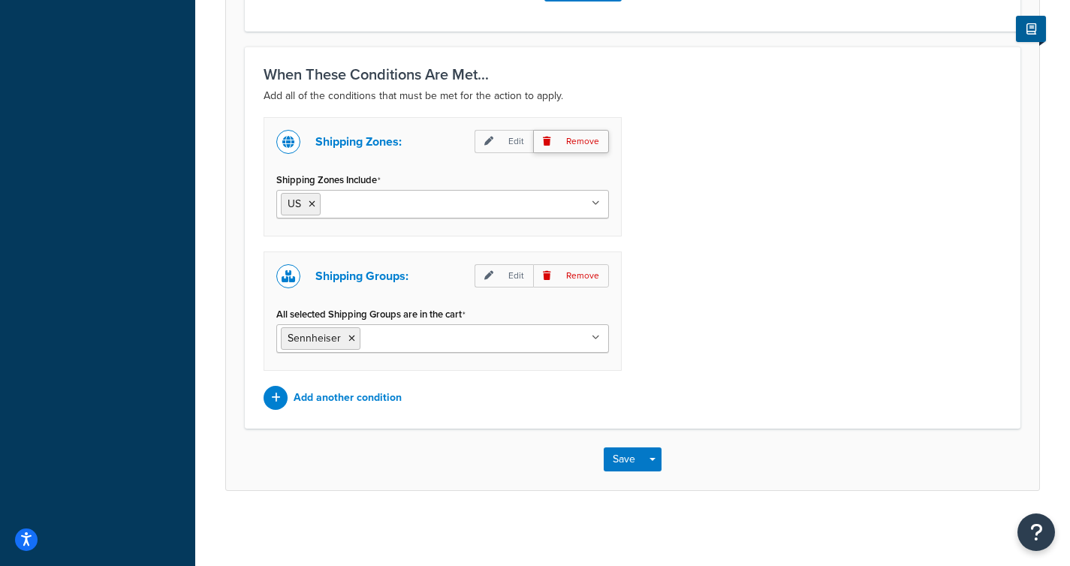
click at [580, 142] on p "Remove" at bounding box center [571, 141] width 76 height 23
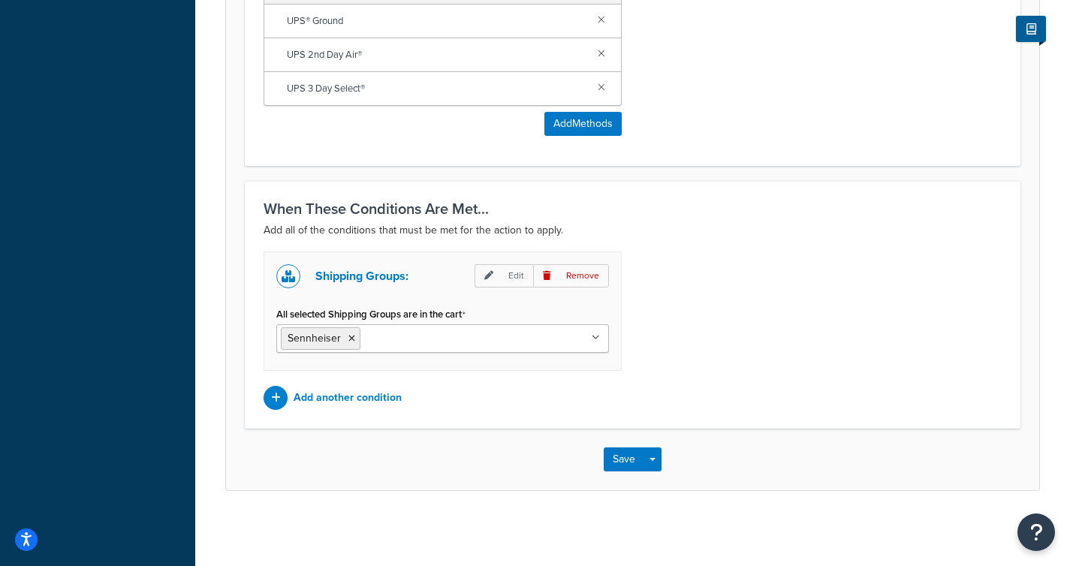
scroll to position [1180, 0]
click at [621, 454] on button "Save" at bounding box center [624, 460] width 41 height 24
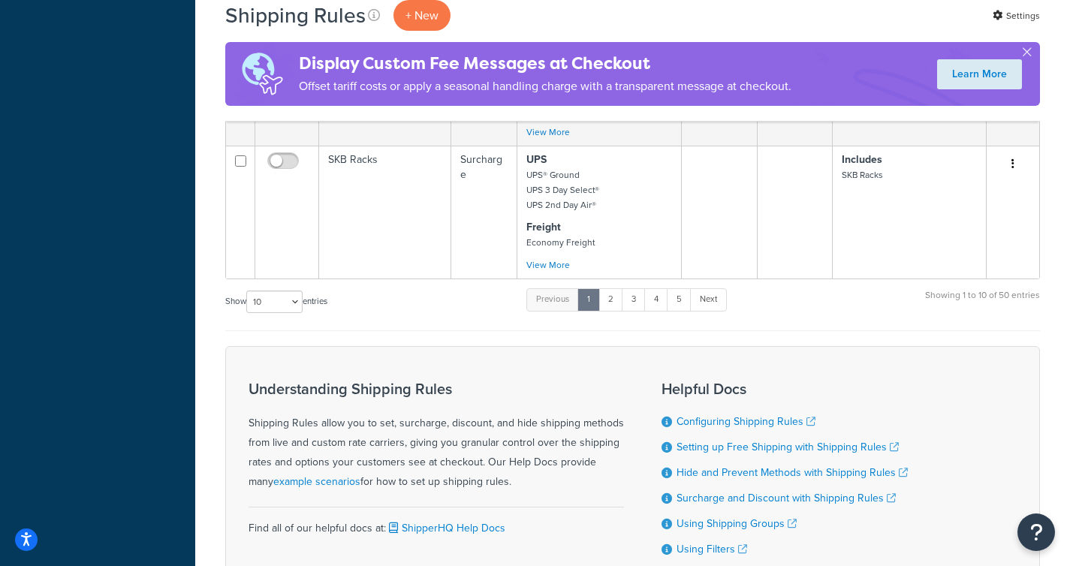
scroll to position [1413, 0]
